Goal: Check status: Check status

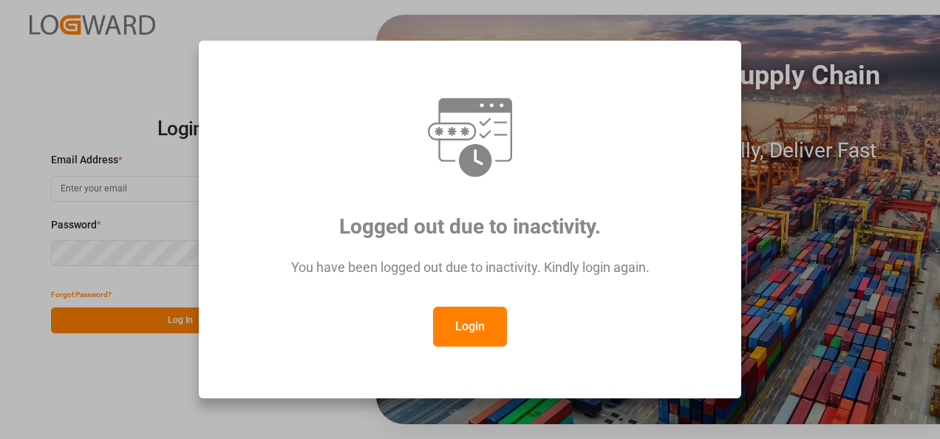
click at [476, 338] on button "Login" at bounding box center [470, 327] width 74 height 40
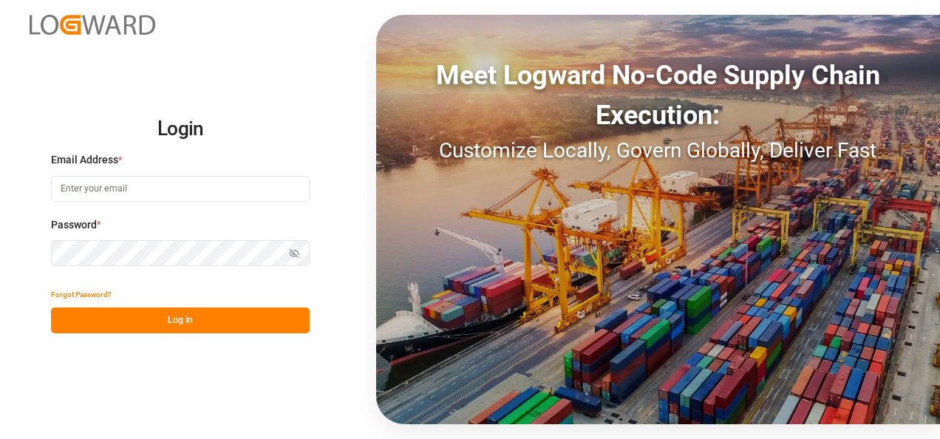
click at [152, 190] on input at bounding box center [180, 189] width 259 height 26
click at [191, 187] on input "[EMAIL_ADDRESS][DOMAIN_NAME]" at bounding box center [180, 189] width 259 height 26
type input "s"
type input "[PERSON_NAME][EMAIL_ADDRESS][PERSON_NAME][DOMAIN_NAME]"
click at [295, 253] on icon "button" at bounding box center [294, 253] width 10 height 10
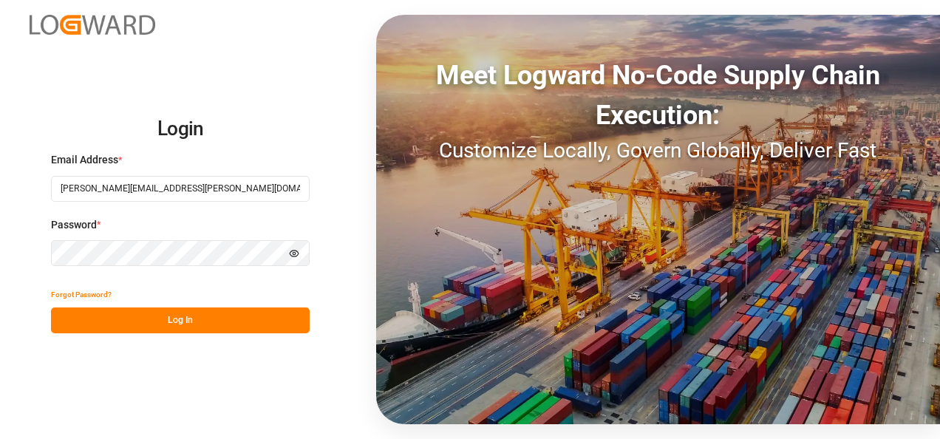
click at [296, 253] on circle "button" at bounding box center [295, 253] width 3 height 3
click at [197, 324] on button "Log In" at bounding box center [180, 321] width 259 height 26
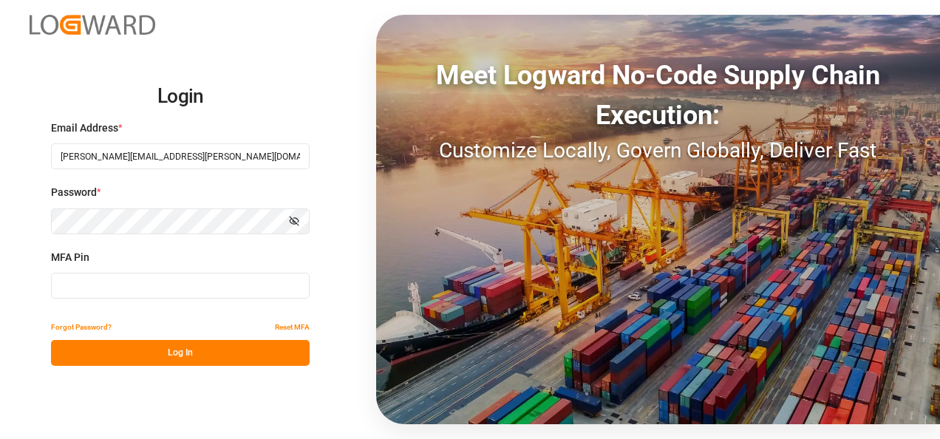
click at [74, 294] on input at bounding box center [180, 286] width 259 height 26
click at [189, 356] on button "Log In" at bounding box center [180, 353] width 259 height 26
click at [107, 287] on input "692550" at bounding box center [180, 286] width 259 height 26
type input "6"
type input "5"
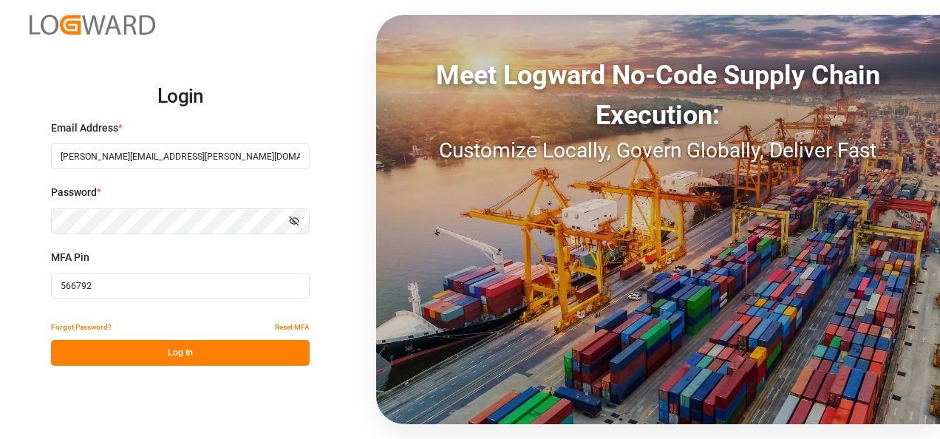
type input "566792"
drag, startPoint x: 180, startPoint y: 352, endPoint x: 206, endPoint y: 351, distance: 25.1
click at [184, 352] on button "Log In" at bounding box center [180, 353] width 259 height 26
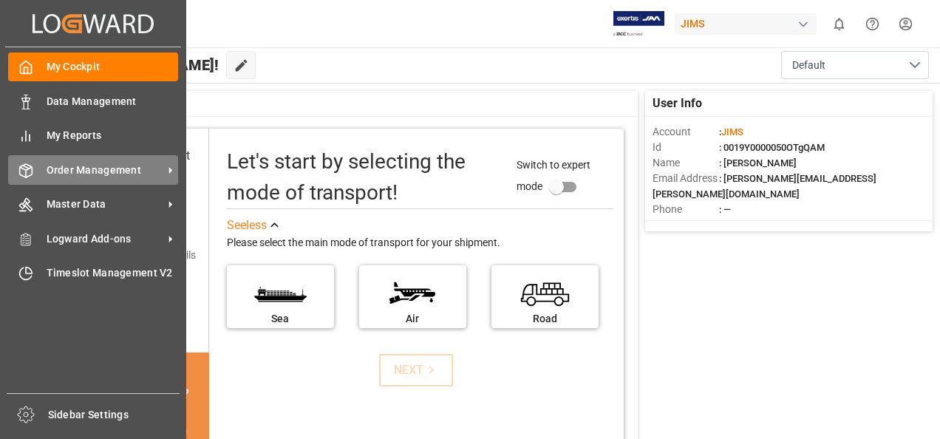
click at [174, 172] on icon at bounding box center [171, 171] width 16 height 16
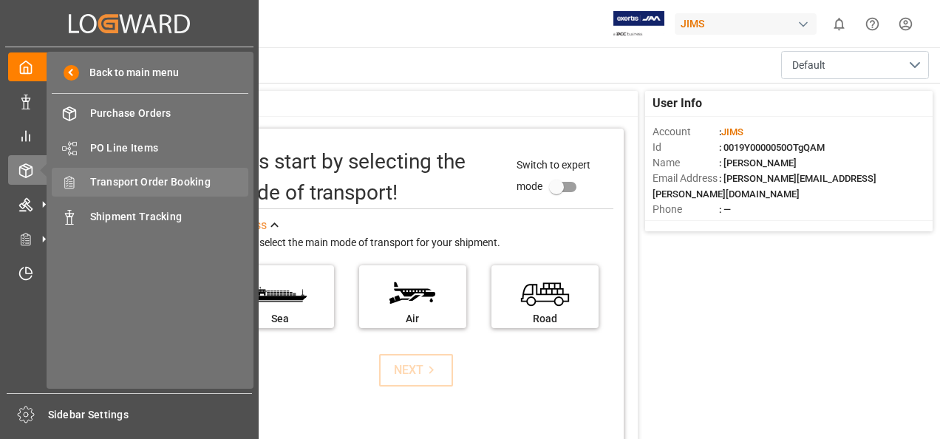
click at [165, 177] on span "Transport Order Booking" at bounding box center [169, 182] width 159 height 16
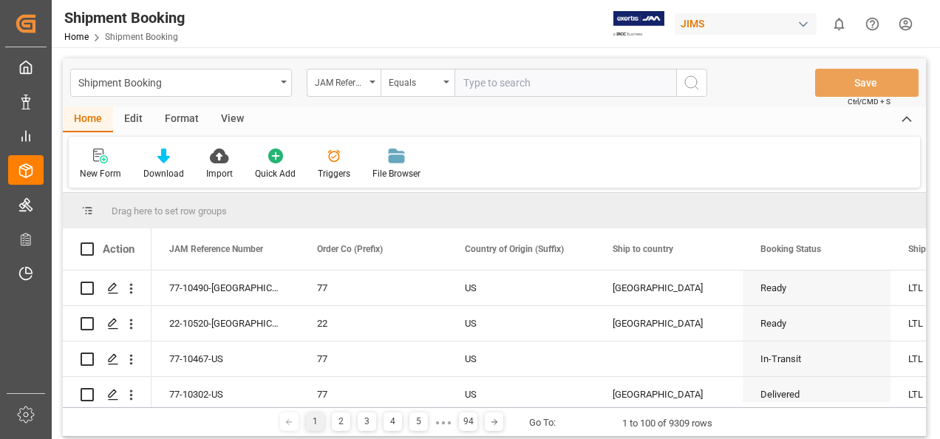
click at [527, 84] on input "text" at bounding box center [566, 83] width 222 height 28
paste input "77-10275-US"
type input "77-10275-US"
click at [689, 89] on icon "search button" at bounding box center [692, 83] width 18 height 18
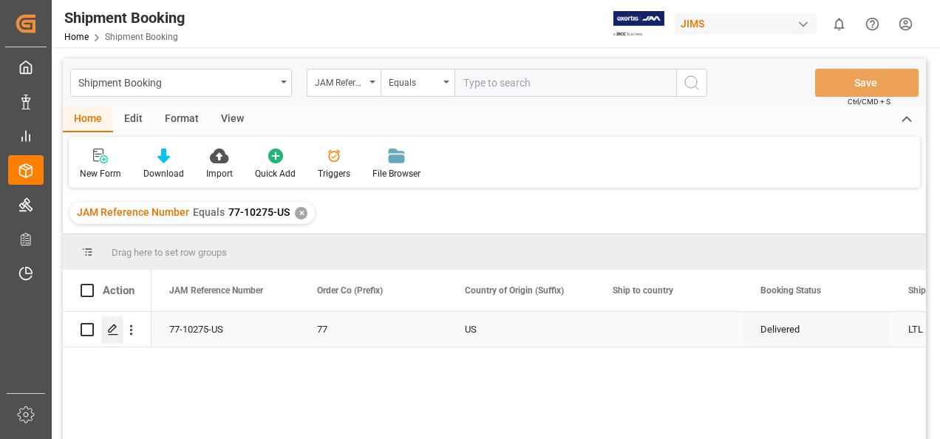
click at [111, 330] on icon "Press SPACE to select this row." at bounding box center [113, 330] width 12 height 12
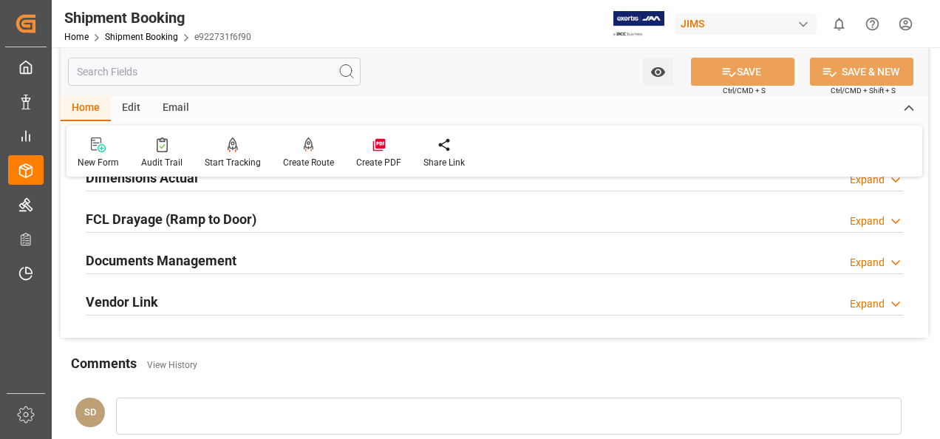
scroll to position [370, 0]
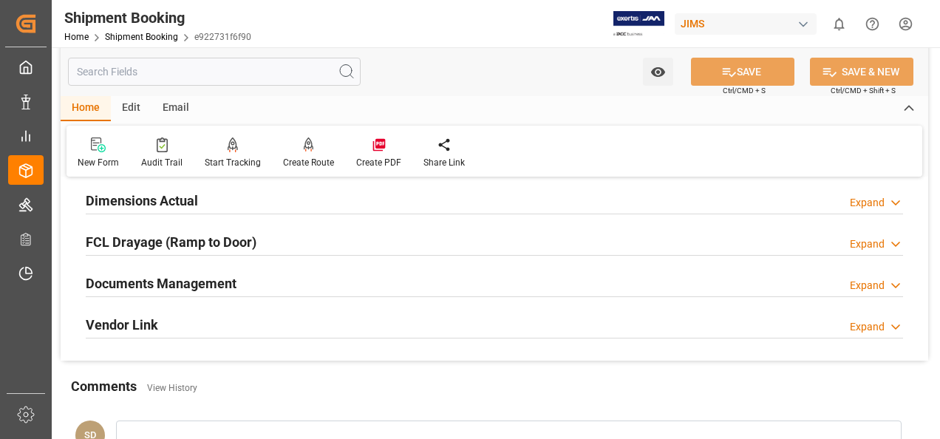
drag, startPoint x: 217, startPoint y: 282, endPoint x: 268, endPoint y: 282, distance: 51.0
click at [216, 282] on h2 "Documents Management" at bounding box center [161, 284] width 151 height 20
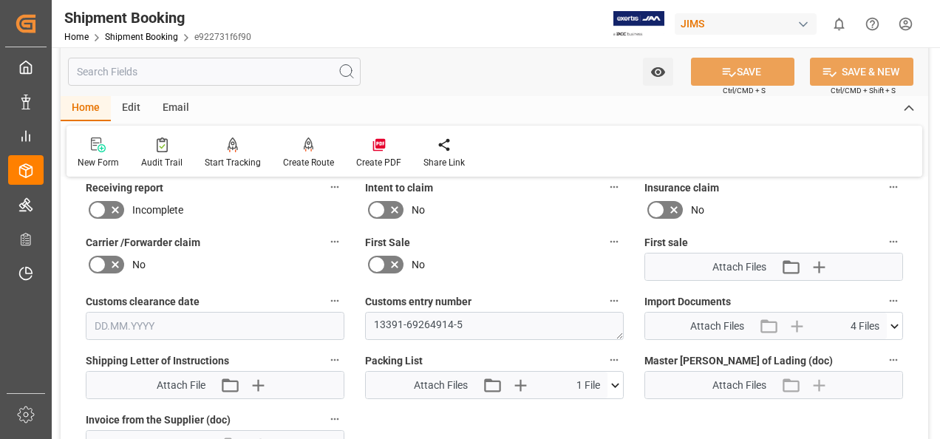
scroll to position [591, 0]
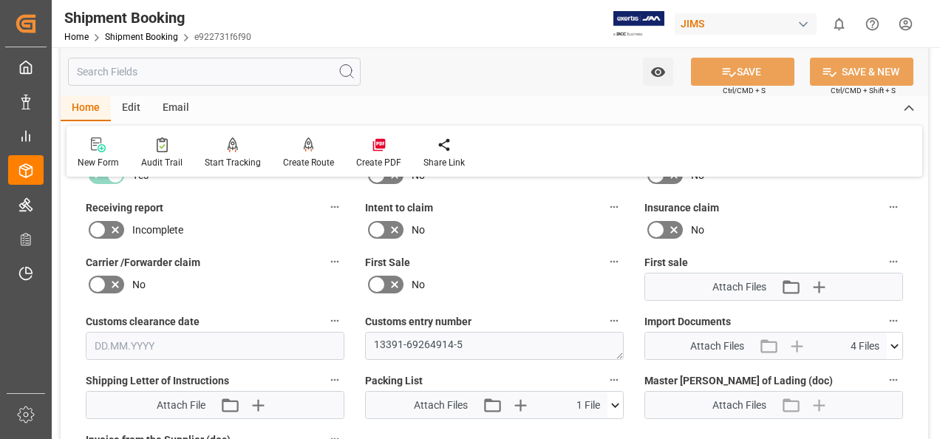
click at [895, 345] on icon at bounding box center [895, 346] width 8 height 4
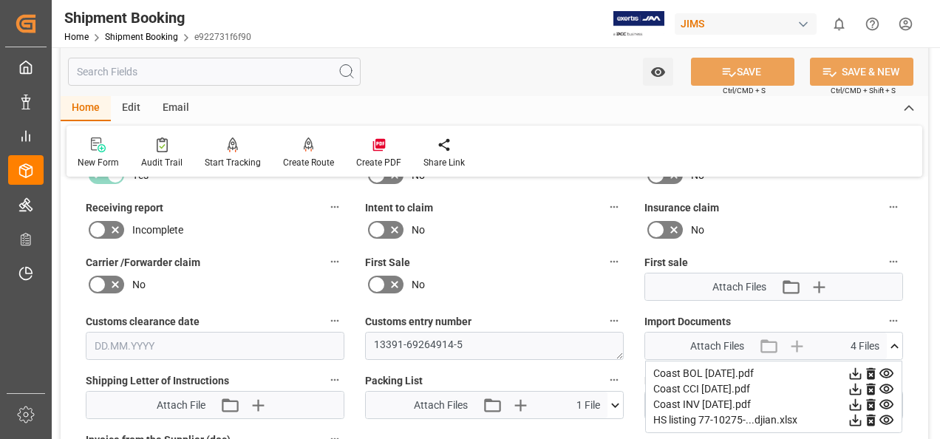
click at [851, 402] on icon at bounding box center [856, 405] width 12 height 12
